Goal: Task Accomplishment & Management: Use online tool/utility

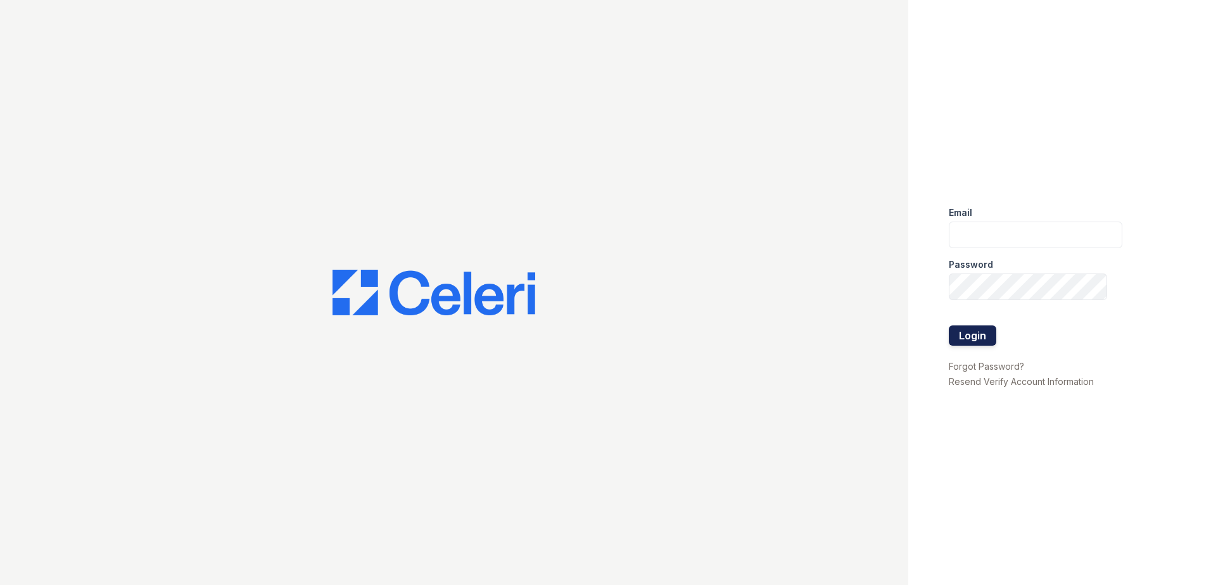
type input "[EMAIL_ADDRESS][DOMAIN_NAME]"
click at [988, 339] on button "Login" at bounding box center [971, 335] width 47 height 20
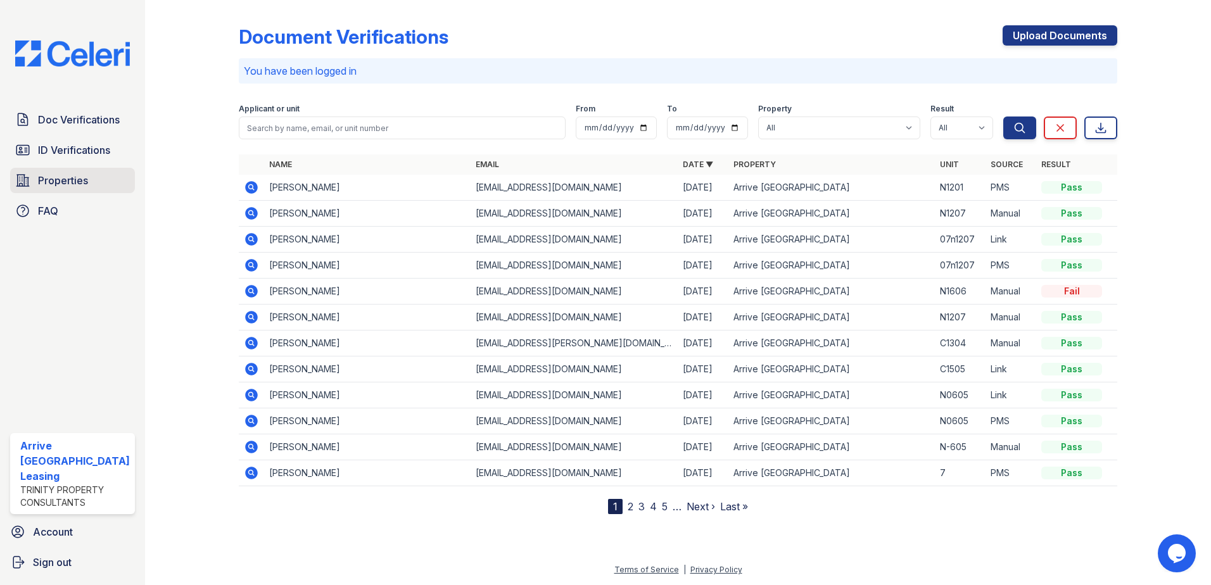
click at [46, 182] on span "Properties" at bounding box center [63, 180] width 50 height 15
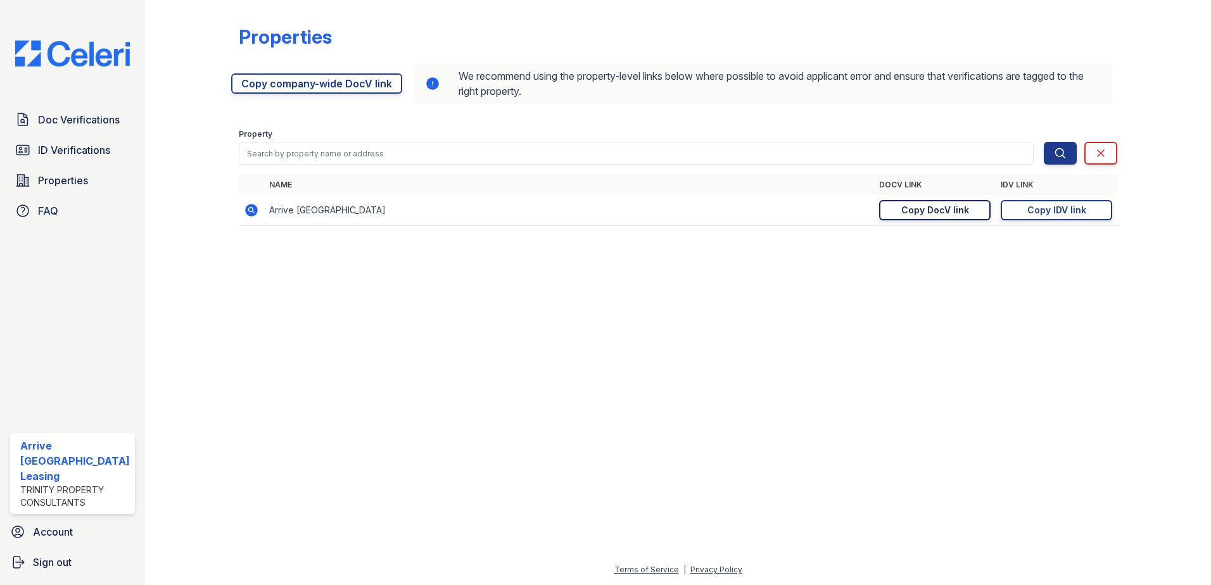
click at [920, 211] on div "Copy DocV link" at bounding box center [935, 210] width 68 height 13
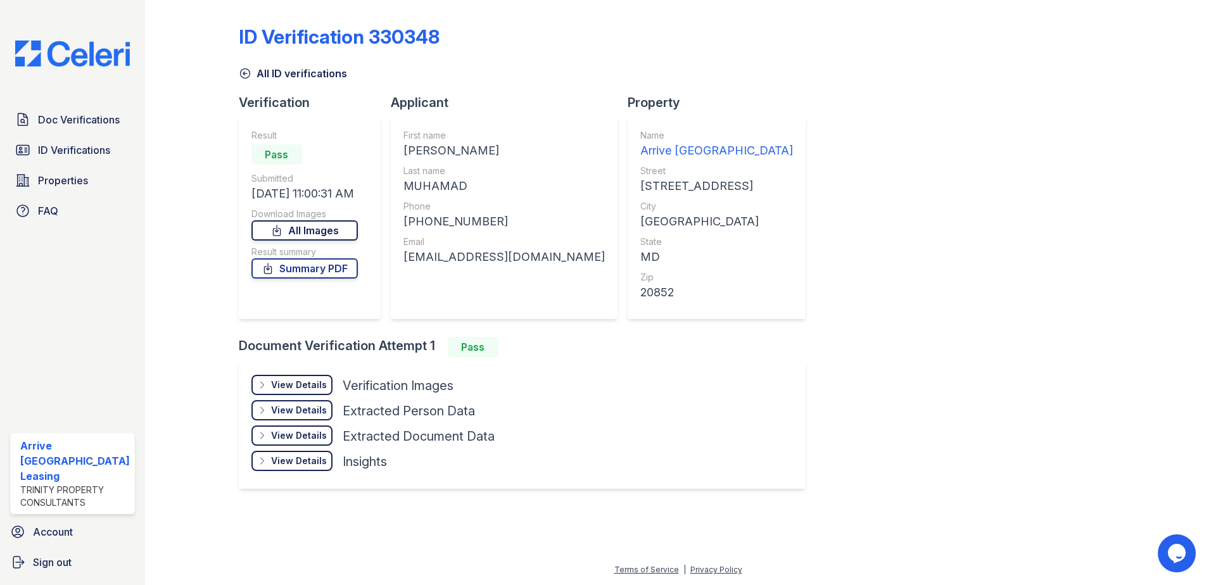
click at [318, 234] on link "All Images" at bounding box center [304, 230] width 106 height 20
click at [323, 274] on link "Summary PDF" at bounding box center [304, 268] width 106 height 20
